Goal: Information Seeking & Learning: Learn about a topic

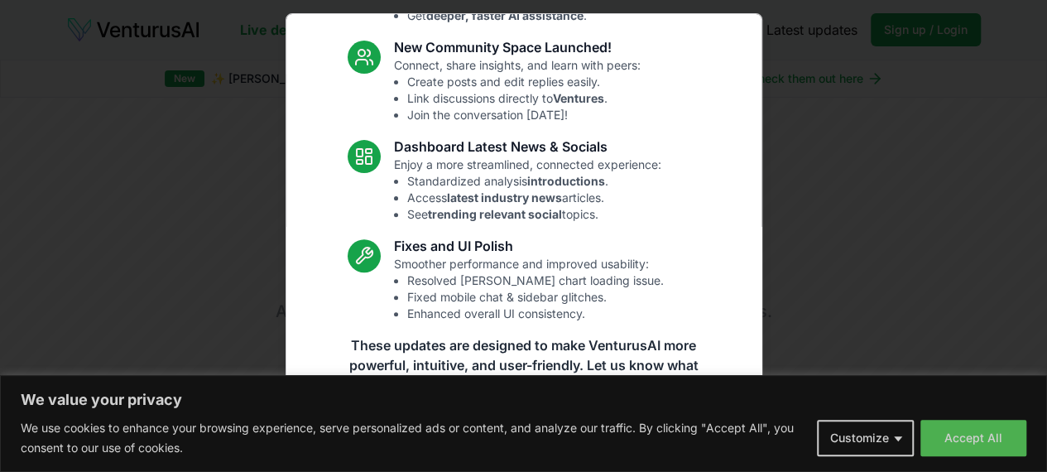
scroll to position [218, 0]
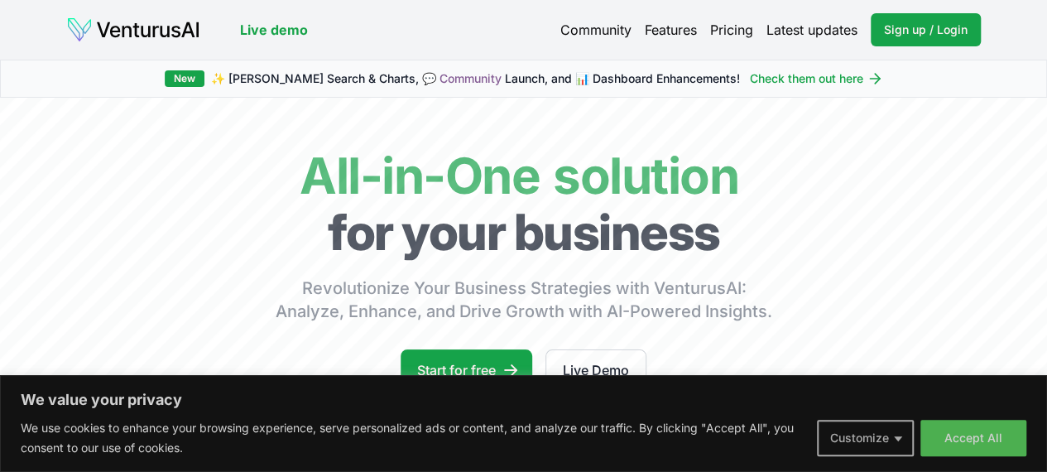
click at [888, 435] on button "Customize" at bounding box center [865, 438] width 97 height 36
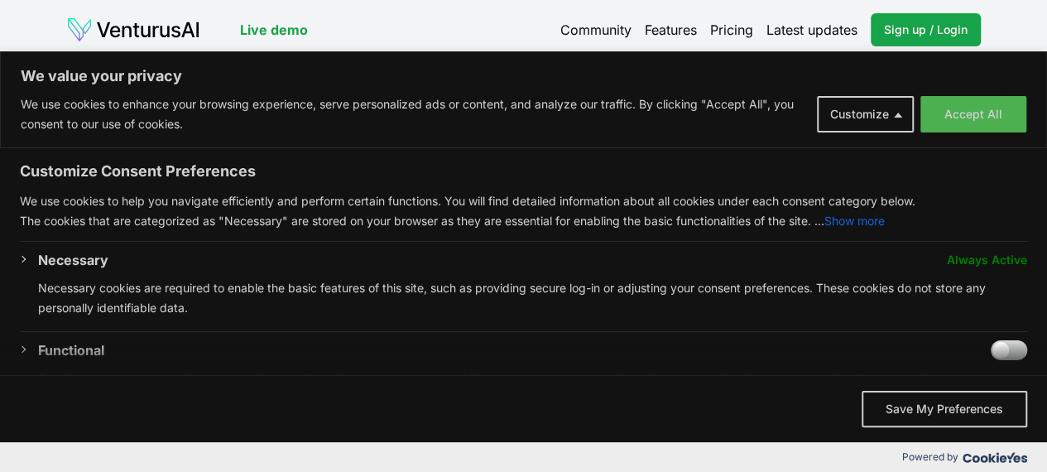
click at [864, 218] on button "Show more" at bounding box center [854, 221] width 60 height 20
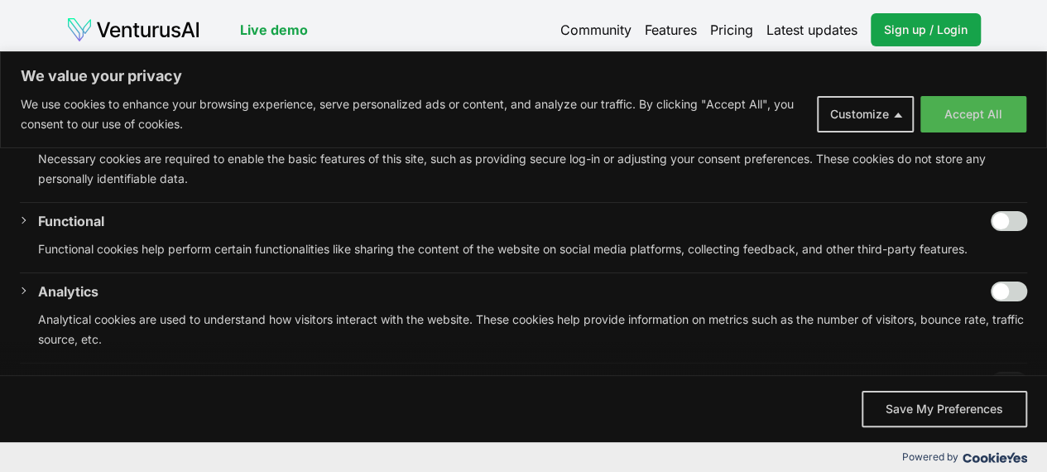
scroll to position [207, 0]
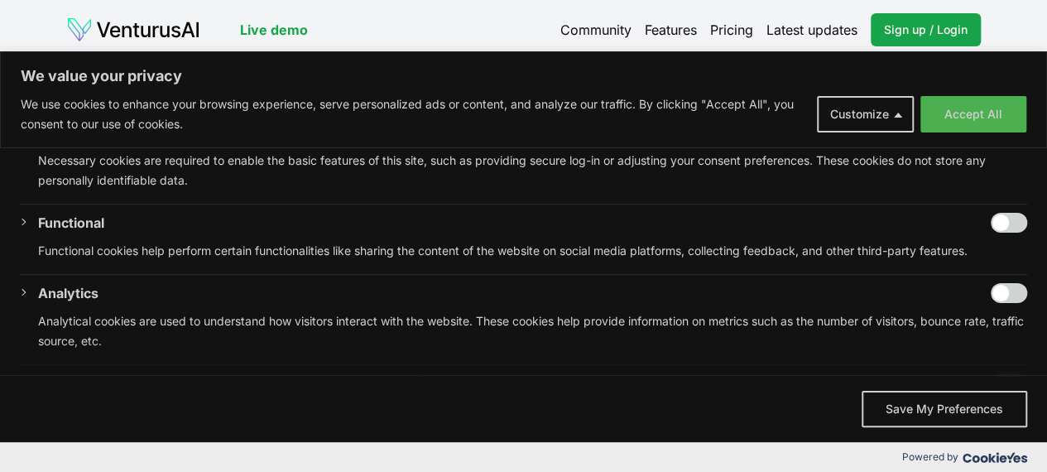
click at [1005, 218] on input "Enable Functional" at bounding box center [1009, 223] width 36 height 20
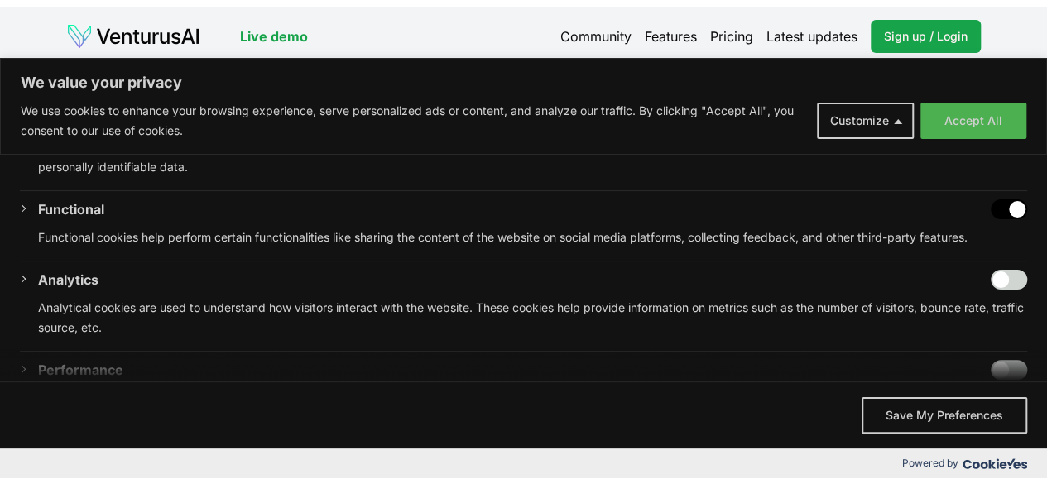
scroll to position [223, 0]
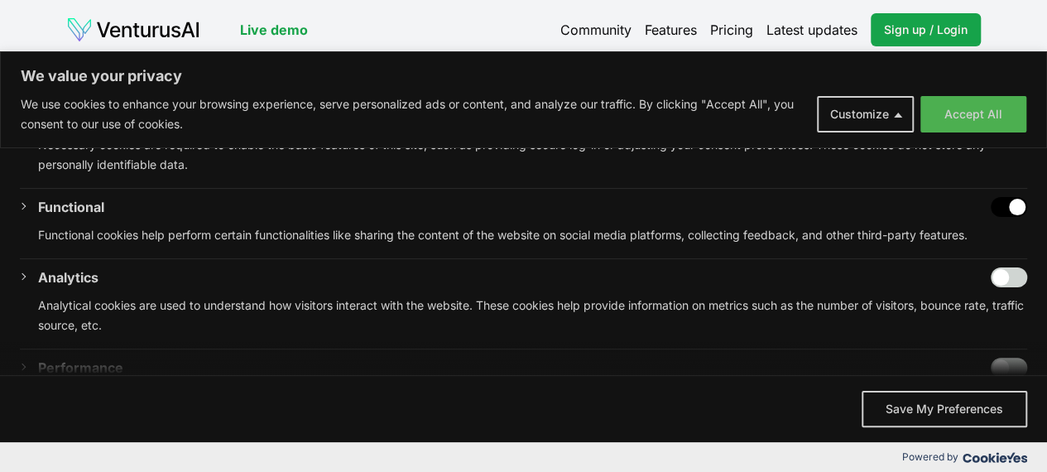
click at [992, 204] on input "Disable Functional" at bounding box center [1009, 207] width 36 height 20
checkbox input "false"
click at [971, 113] on button "Accept All" at bounding box center [973, 114] width 106 height 36
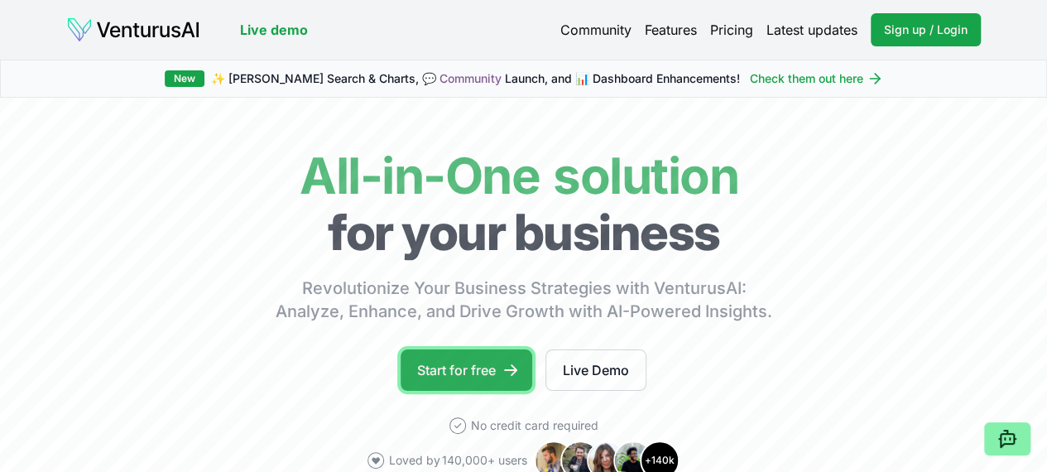
click at [485, 391] on link "Start for free" at bounding box center [467, 369] width 132 height 41
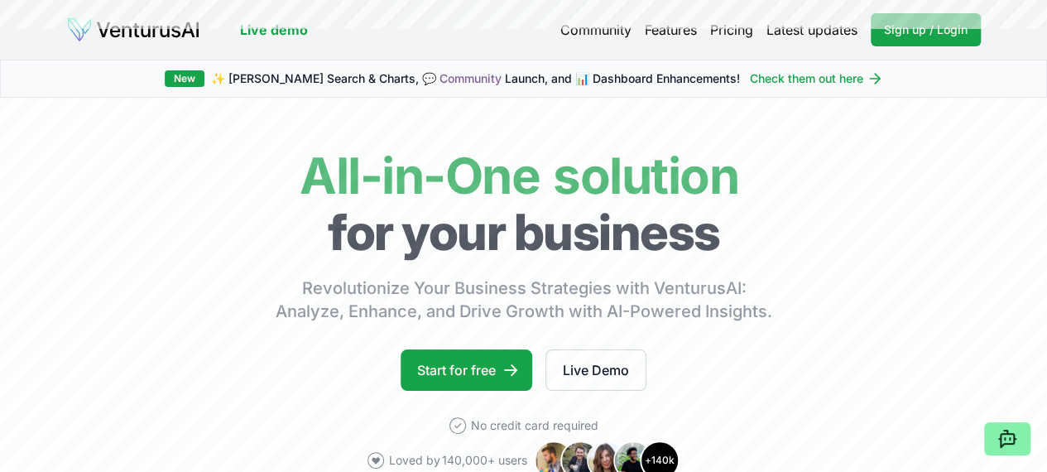
click at [266, 31] on link "Live demo" at bounding box center [274, 30] width 68 height 20
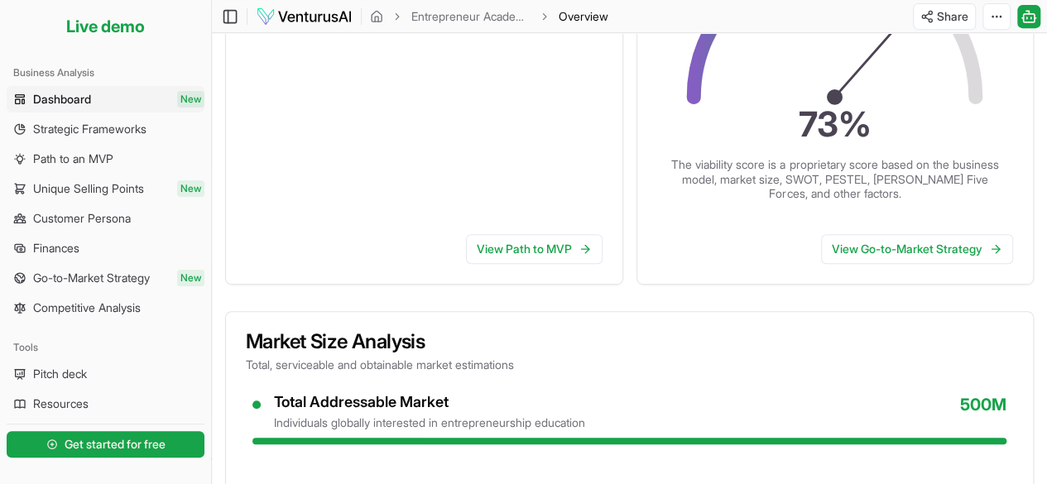
scroll to position [382, 0]
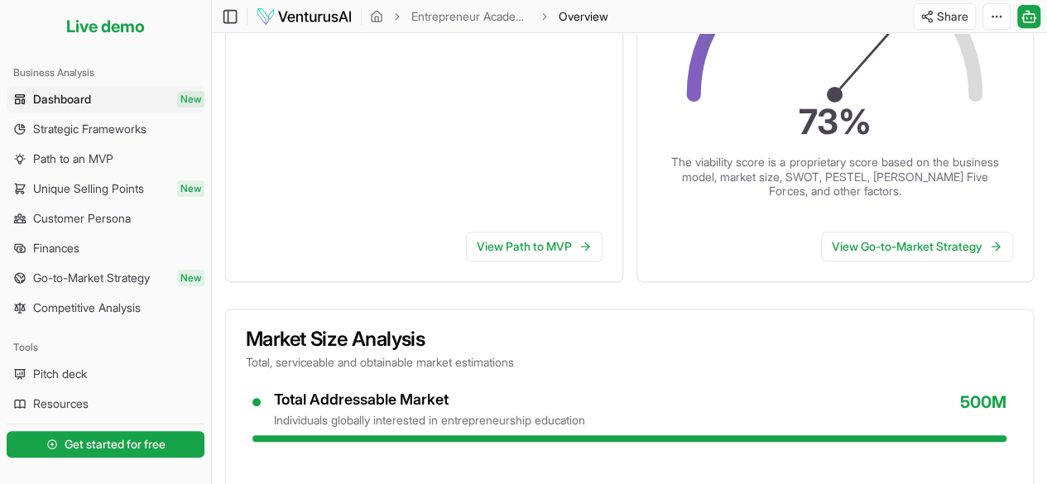
drag, startPoint x: 1054, startPoint y: 190, endPoint x: 745, endPoint y: 241, distance: 313.7
click at [745, 241] on div "View Go-to-Market Strategy" at bounding box center [835, 249] width 396 height 63
click at [853, 251] on link "View Go-to-Market Strategy" at bounding box center [917, 247] width 192 height 30
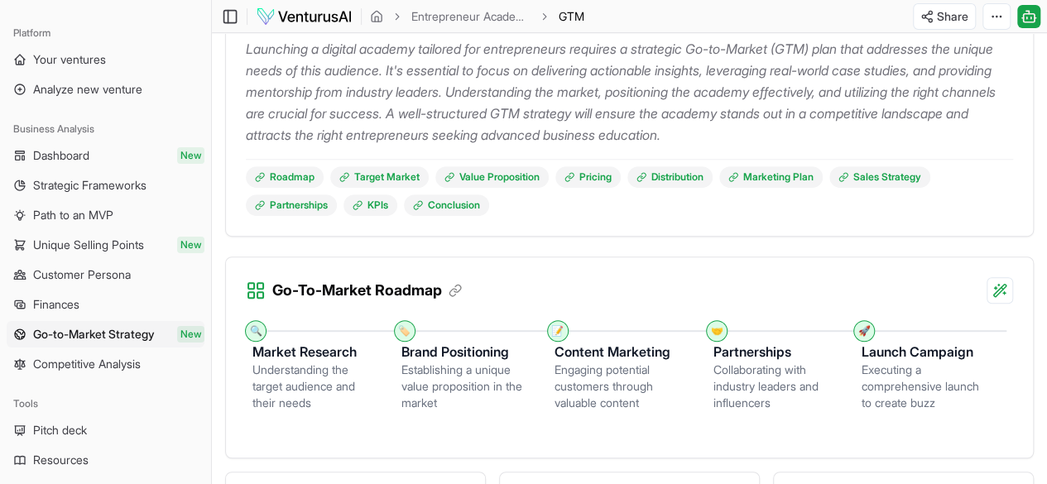
scroll to position [247, 0]
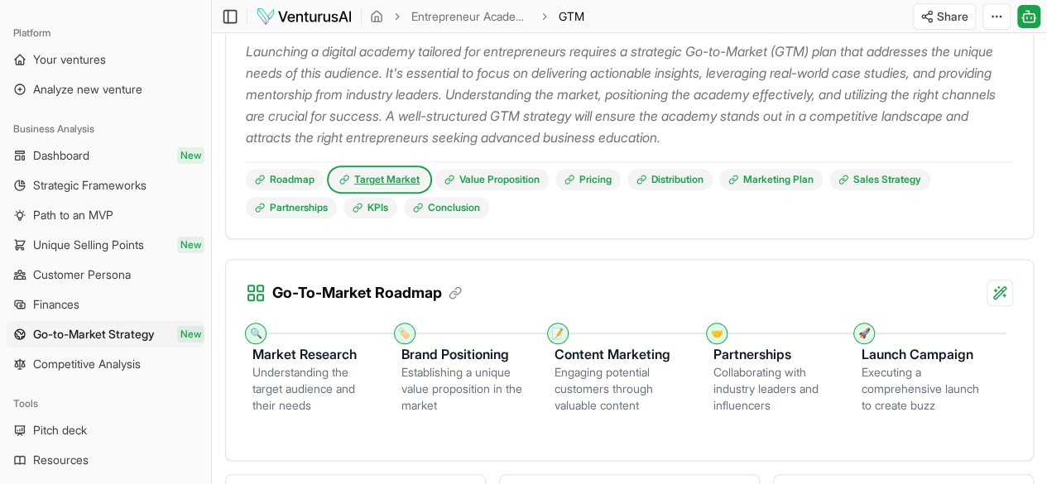
click at [416, 186] on link "Target Market" at bounding box center [379, 180] width 98 height 22
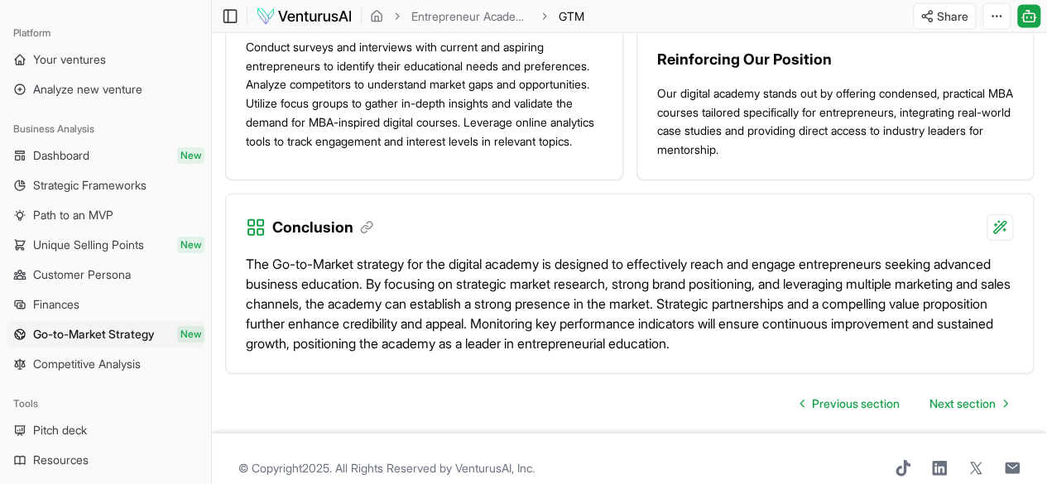
scroll to position [1864, 0]
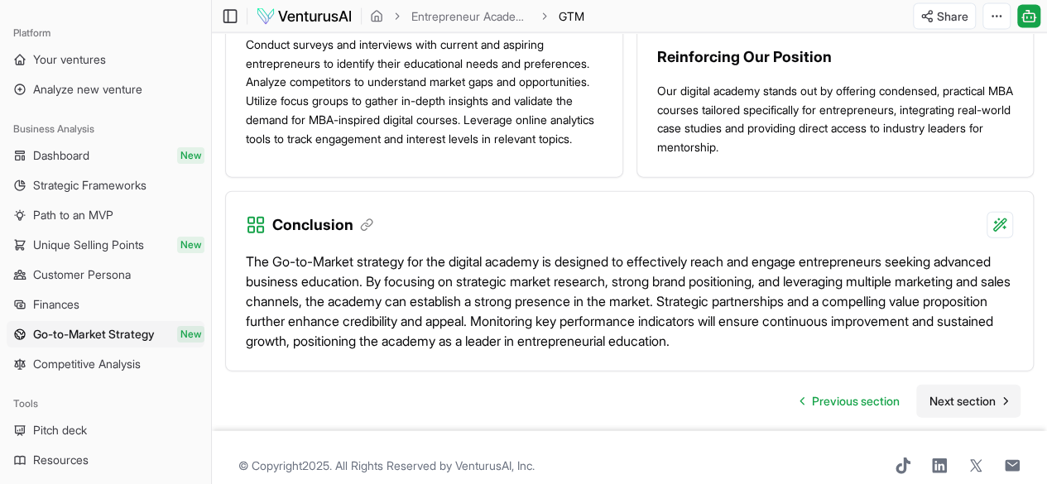
click at [981, 399] on span "Next section" at bounding box center [962, 401] width 66 height 17
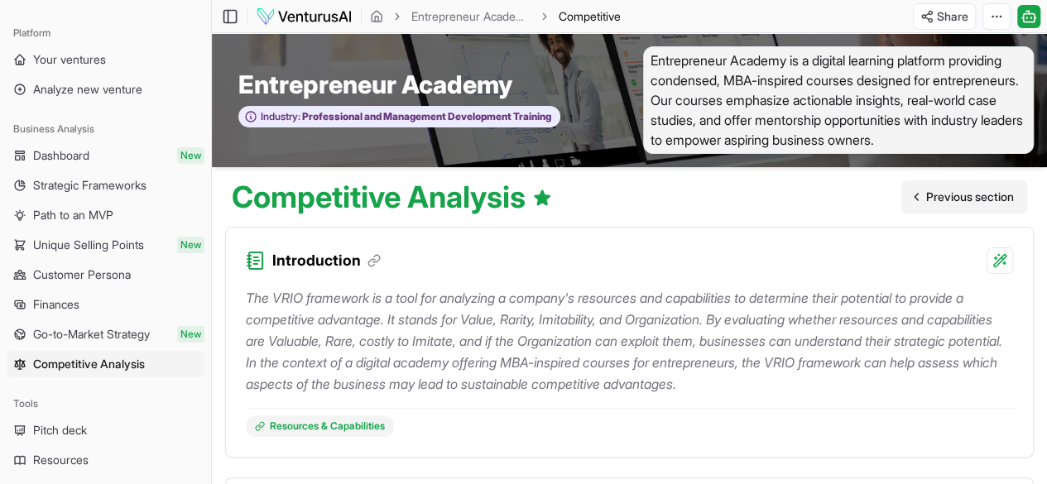
click at [953, 202] on span "Previous section" at bounding box center [970, 197] width 88 height 17
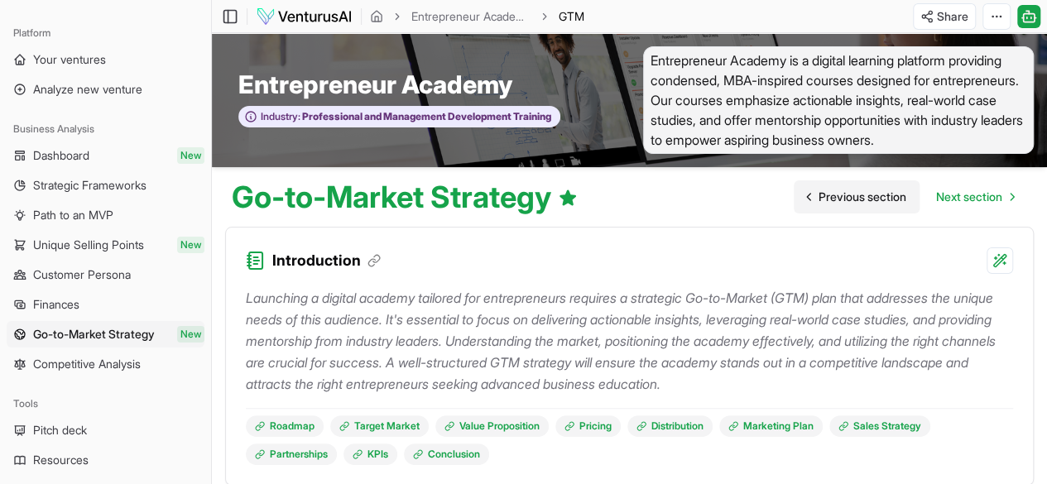
click at [861, 205] on span "Previous section" at bounding box center [862, 197] width 88 height 17
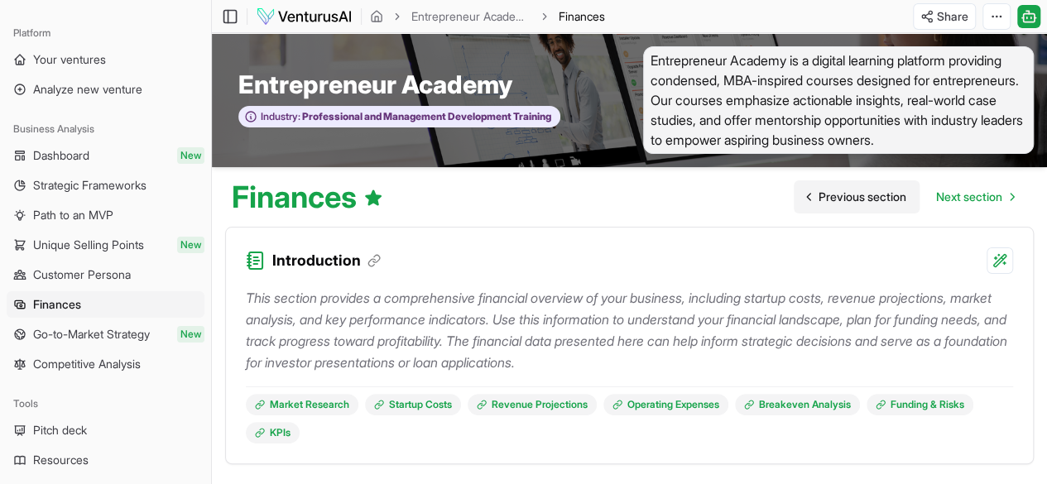
click at [877, 210] on link "Previous section" at bounding box center [857, 196] width 126 height 33
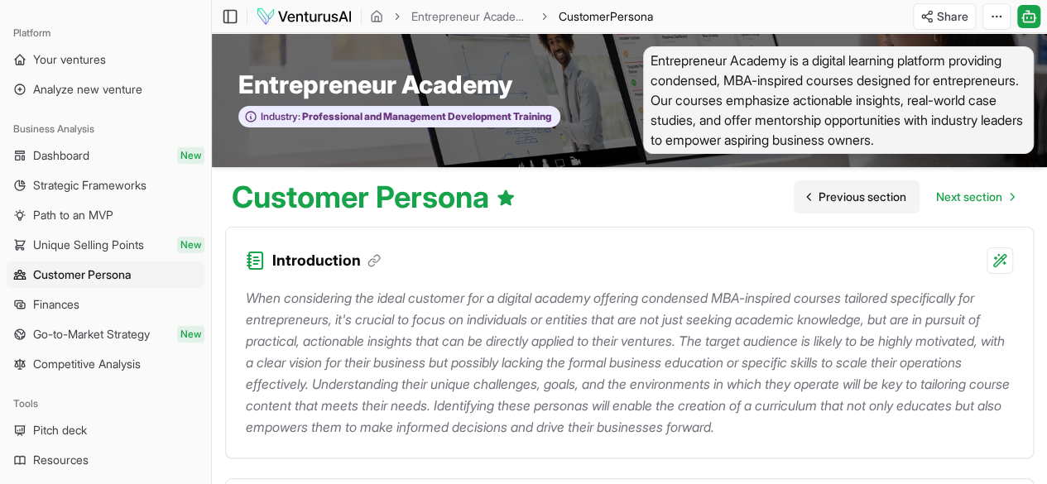
click at [860, 199] on span "Previous section" at bounding box center [862, 197] width 88 height 17
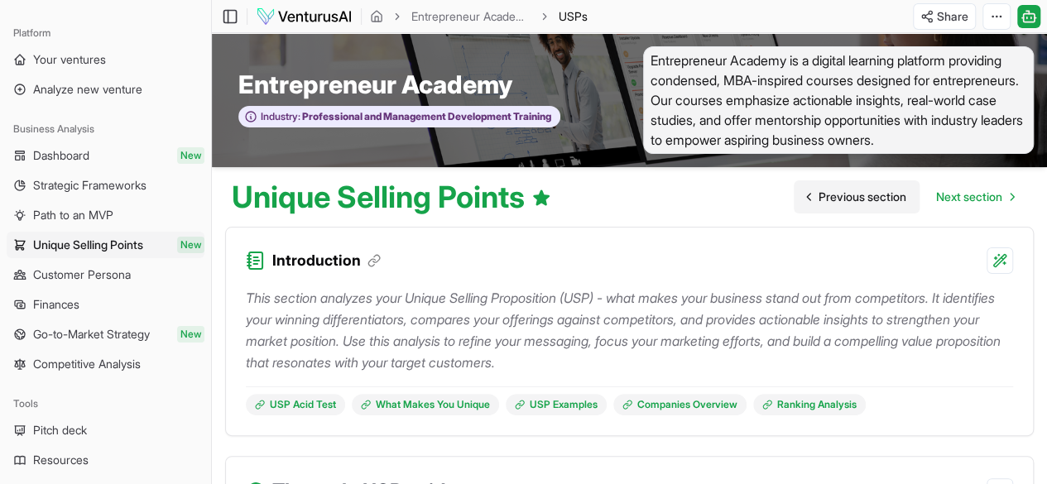
click at [860, 199] on span "Previous section" at bounding box center [862, 197] width 88 height 17
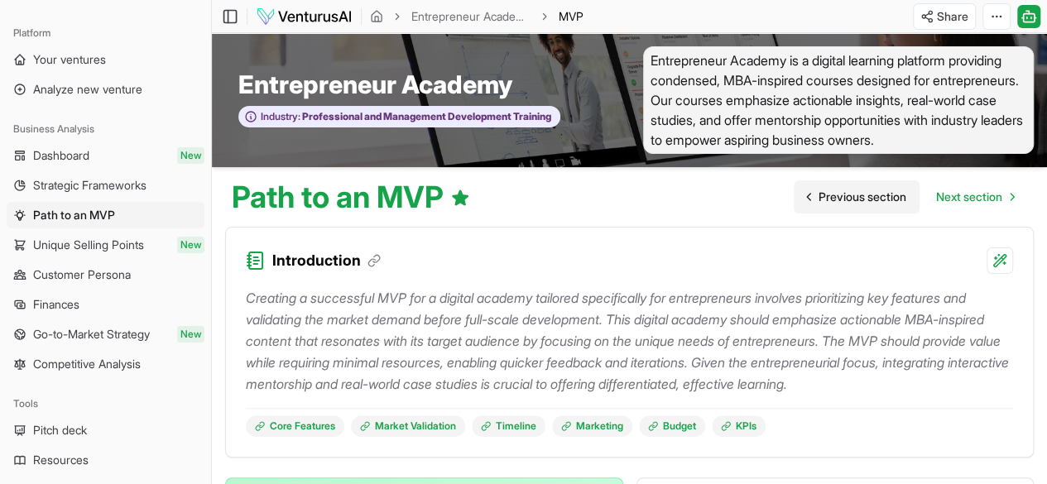
click at [860, 199] on span "Previous section" at bounding box center [862, 197] width 88 height 17
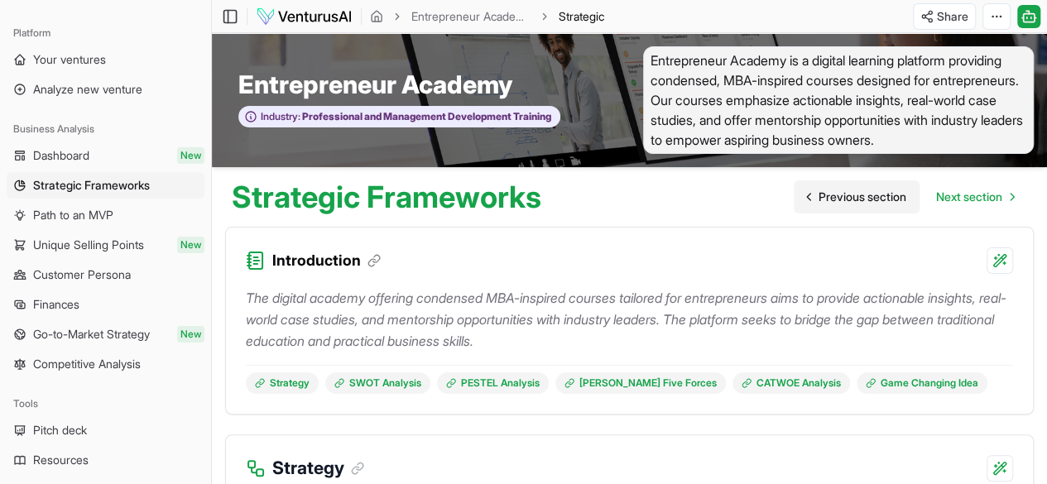
click at [860, 199] on span "Previous section" at bounding box center [862, 197] width 88 height 17
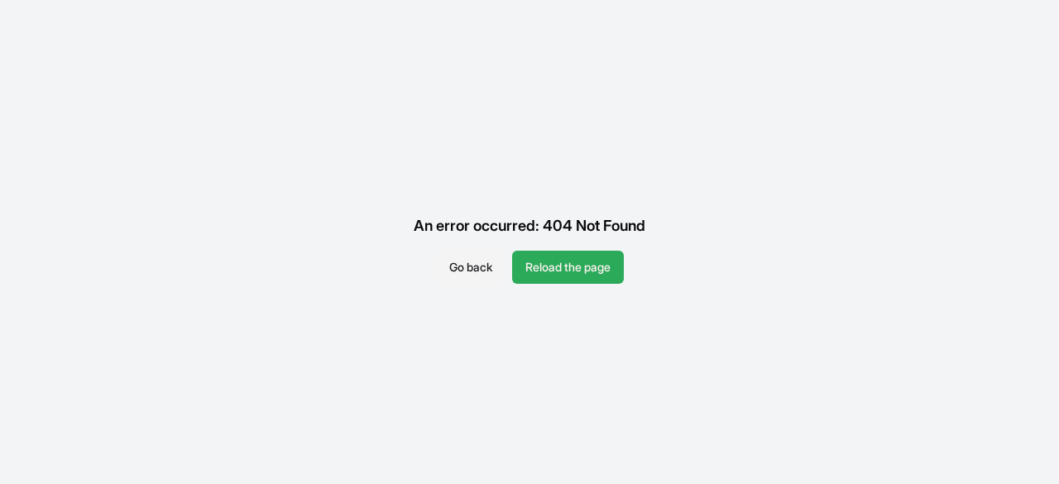
click at [578, 271] on button "Reload the page" at bounding box center [568, 267] width 112 height 33
click at [472, 269] on button "Go back" at bounding box center [471, 267] width 70 height 33
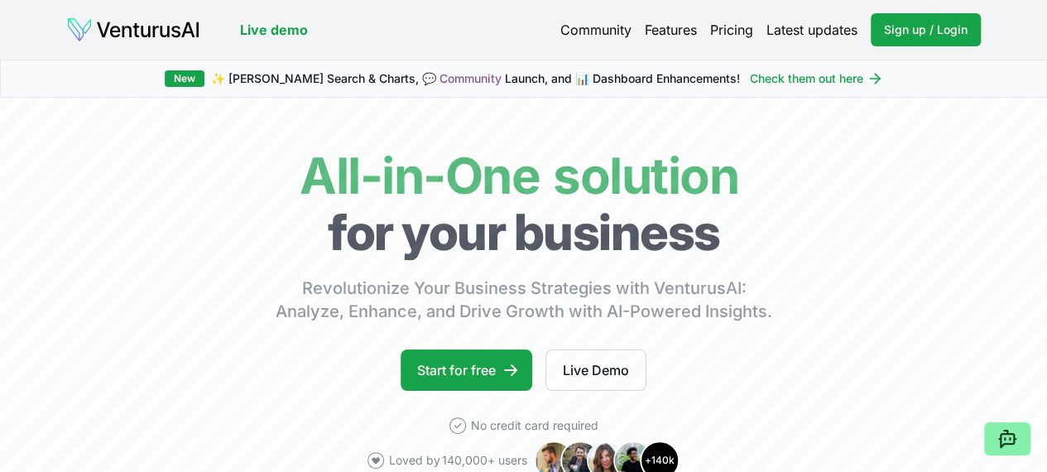
click at [808, 80] on link "Check them out here" at bounding box center [816, 78] width 133 height 17
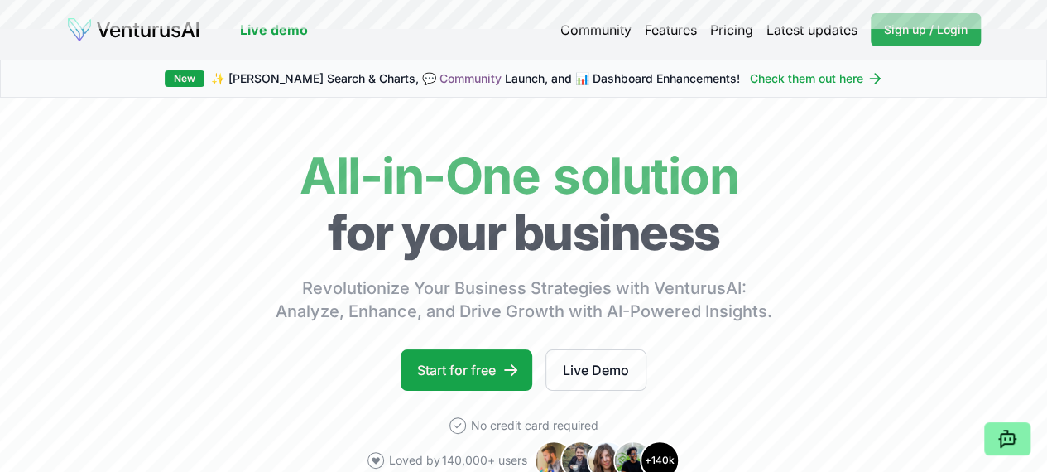
click at [910, 34] on span "Sign up / Login" at bounding box center [926, 30] width 84 height 17
